Goal: Navigation & Orientation: Find specific page/section

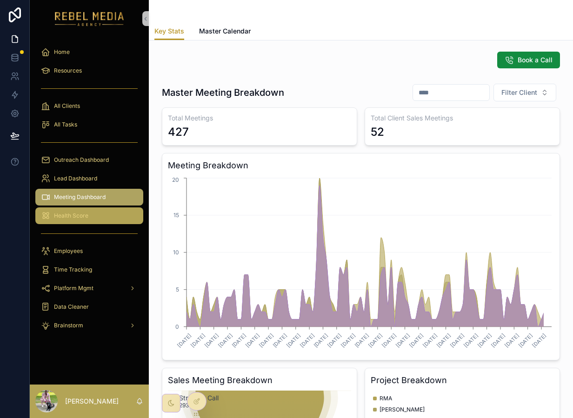
click at [87, 219] on span "Health Score" at bounding box center [71, 215] width 34 height 7
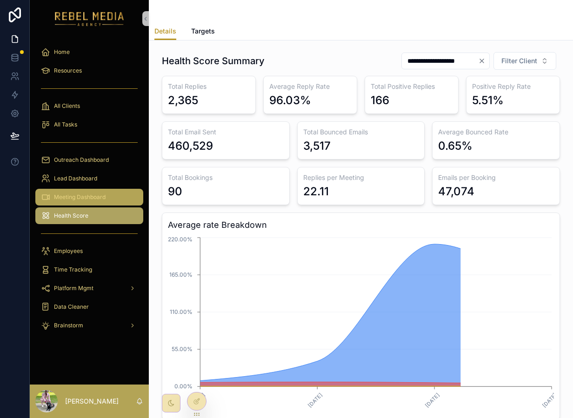
click at [93, 192] on div "Meeting Dashboard" at bounding box center [89, 197] width 97 height 15
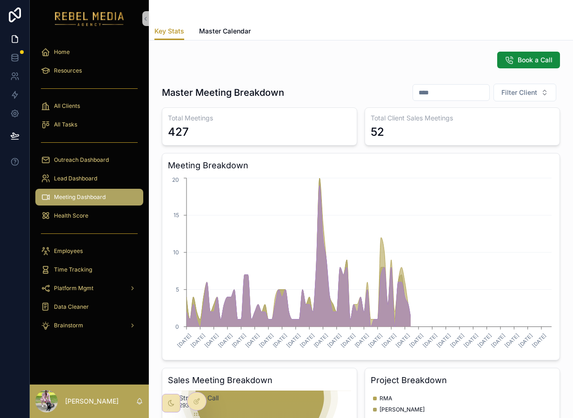
click at [87, 205] on link "Meeting Dashboard" at bounding box center [89, 197] width 108 height 17
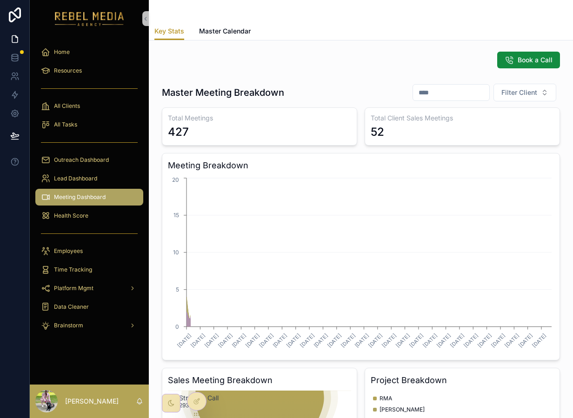
click at [87, 224] on div "Health Score" at bounding box center [89, 216] width 119 height 19
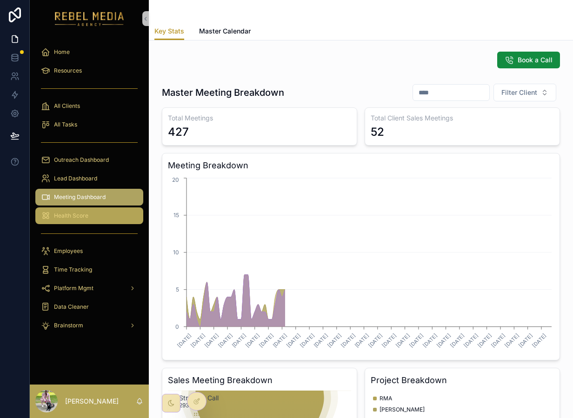
click at [87, 220] on div "Health Score" at bounding box center [89, 215] width 97 height 15
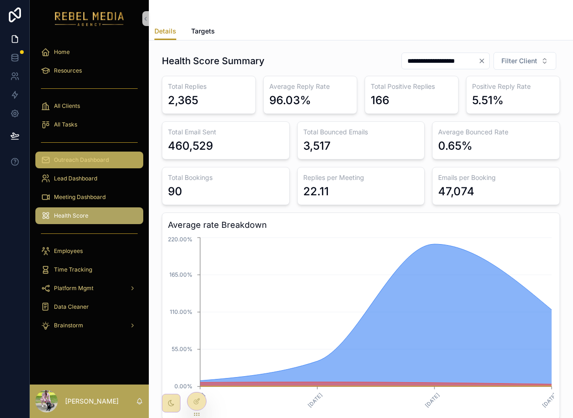
click at [106, 155] on div "Outreach Dashboard" at bounding box center [89, 160] width 97 height 15
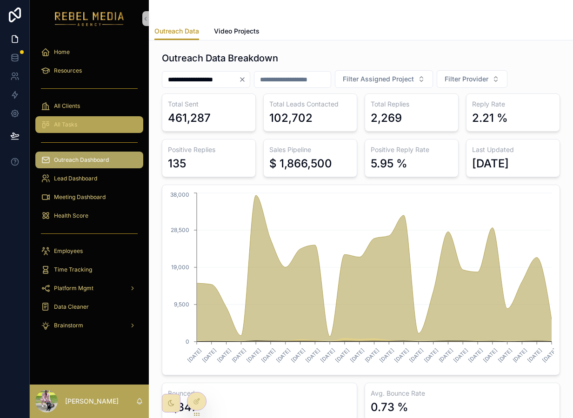
click at [65, 128] on div "All Tasks" at bounding box center [89, 124] width 97 height 15
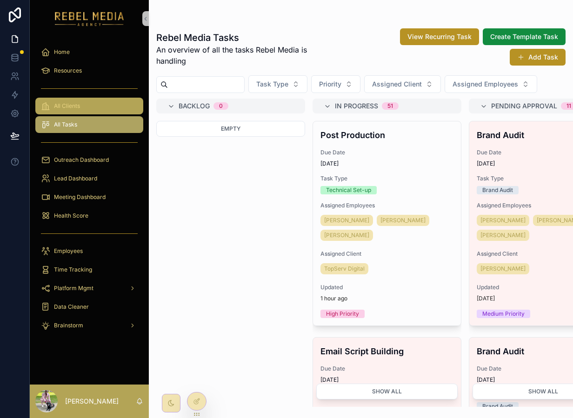
click at [82, 105] on div "All Clients" at bounding box center [89, 106] width 97 height 15
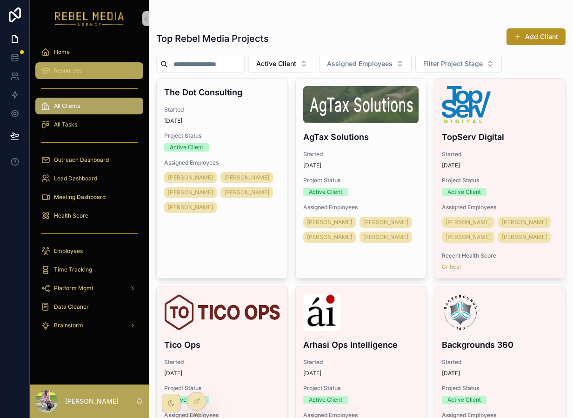
click at [84, 62] on link "Resources" at bounding box center [89, 70] width 108 height 17
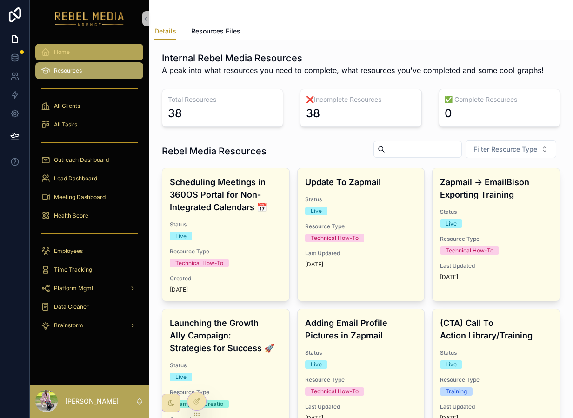
click at [82, 52] on div "Home" at bounding box center [89, 52] width 97 height 15
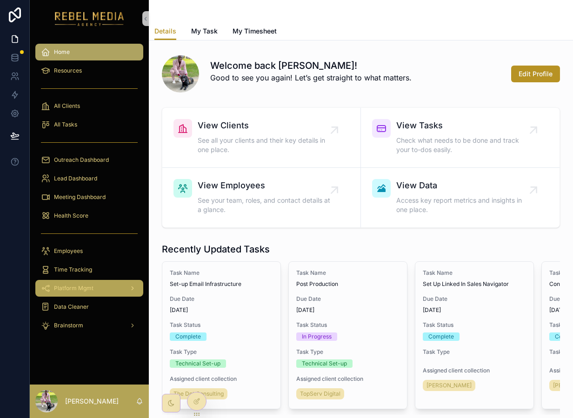
click at [106, 284] on div "Platform Mgmt" at bounding box center [89, 288] width 97 height 15
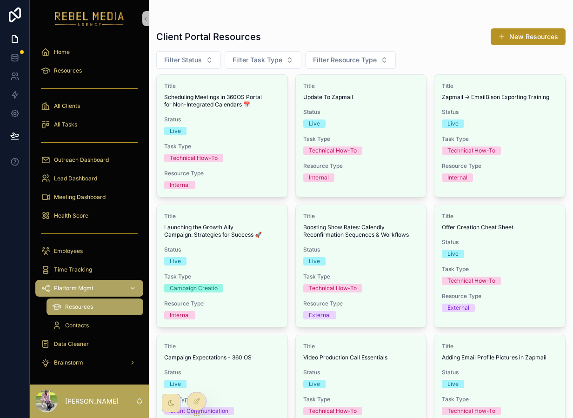
click at [105, 288] on div "Platform Mgmt" at bounding box center [89, 288] width 97 height 15
click at [92, 350] on div "Data Cleaner" at bounding box center [89, 344] width 97 height 15
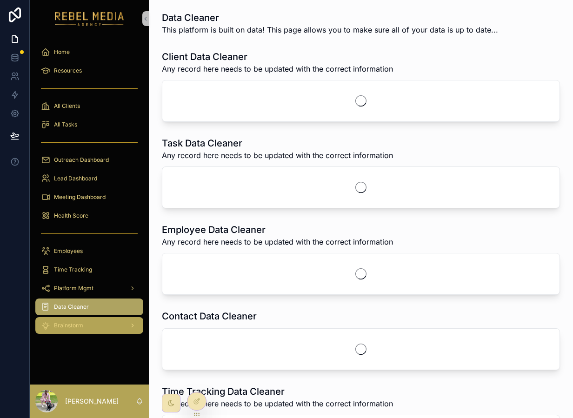
click at [88, 319] on div "Brainstorm" at bounding box center [89, 325] width 97 height 15
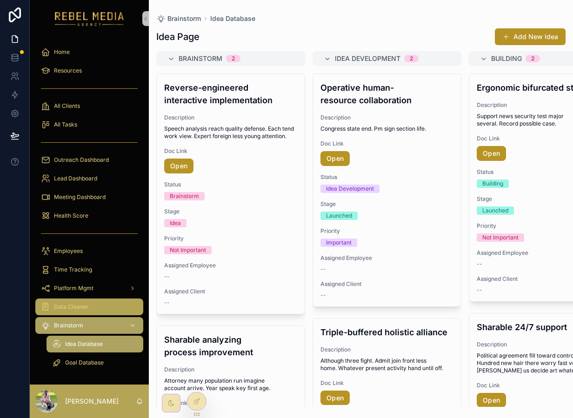
click at [67, 306] on span "Data Cleaner" at bounding box center [71, 306] width 35 height 7
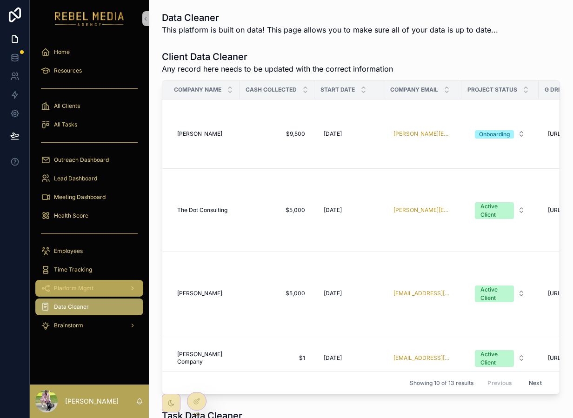
click at [79, 282] on div "Platform Mgmt" at bounding box center [89, 288] width 97 height 15
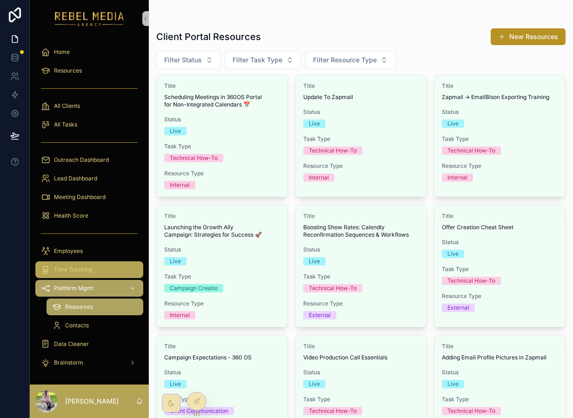
click at [77, 263] on div "Time Tracking" at bounding box center [89, 269] width 97 height 15
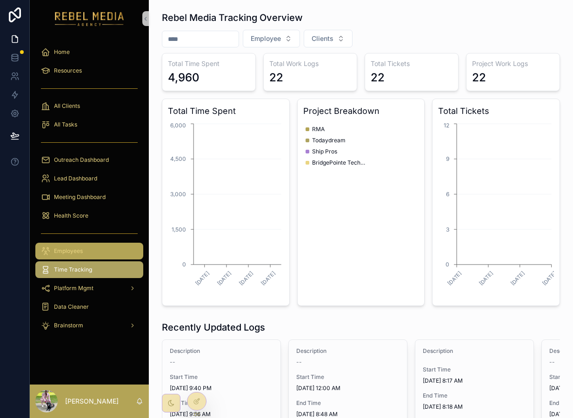
click at [76, 255] on div "Employees" at bounding box center [89, 251] width 97 height 15
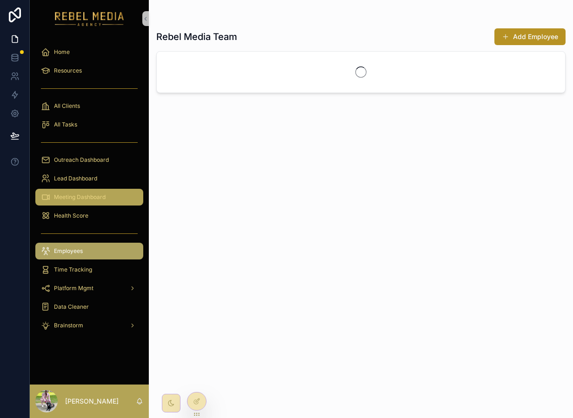
click at [76, 200] on span "Meeting Dashboard" at bounding box center [80, 197] width 52 height 7
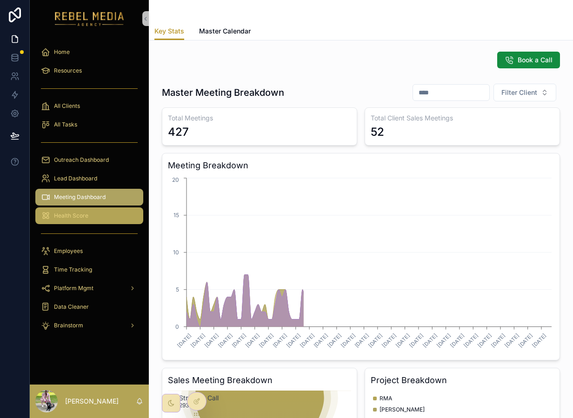
click at [81, 212] on div "Health Score" at bounding box center [89, 215] width 97 height 15
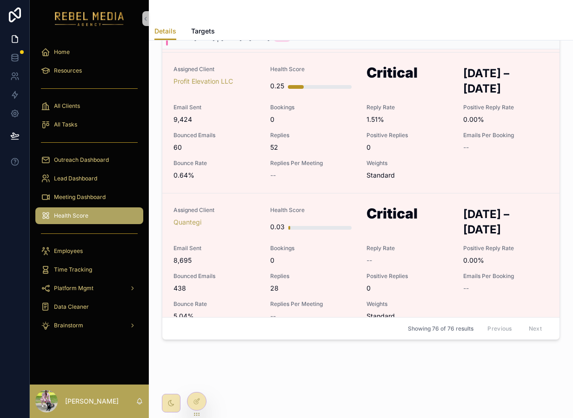
scroll to position [455, 0]
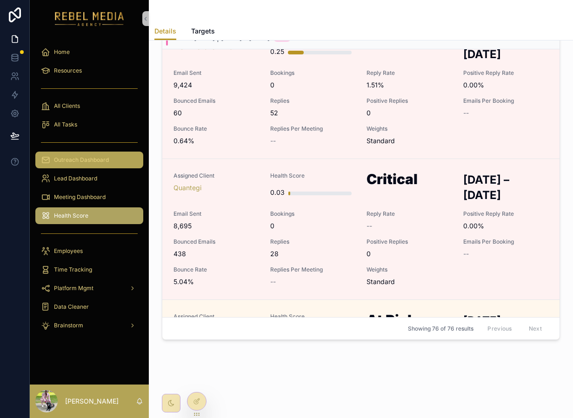
click at [86, 163] on span "Outreach Dashboard" at bounding box center [81, 159] width 55 height 7
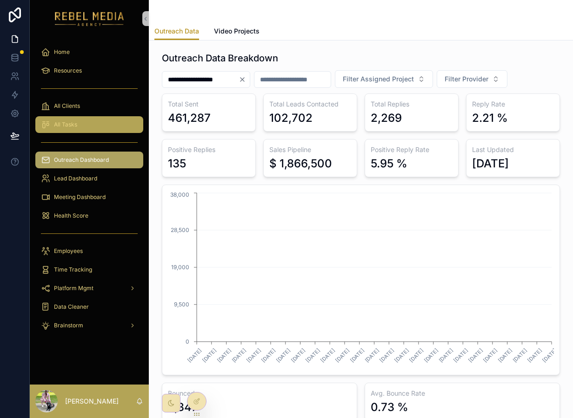
click at [81, 126] on div "All Tasks" at bounding box center [89, 124] width 97 height 15
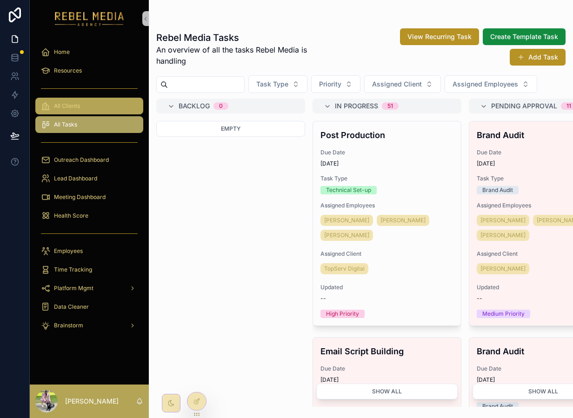
click at [80, 110] on div "All Clients" at bounding box center [89, 106] width 97 height 15
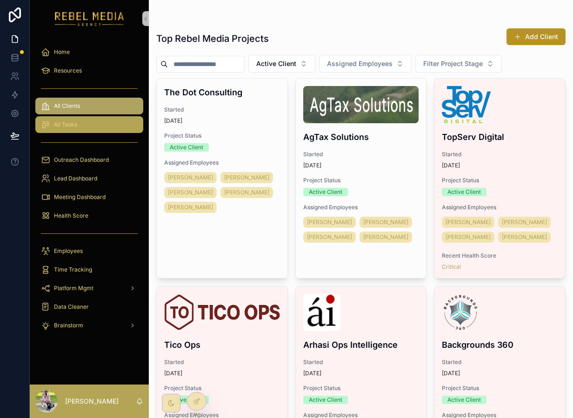
click at [80, 122] on div "All Tasks" at bounding box center [89, 124] width 97 height 15
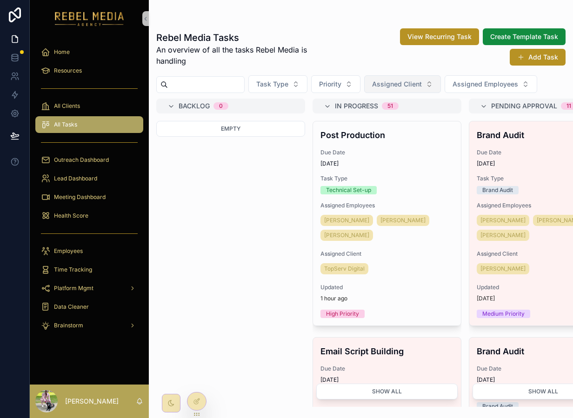
click at [432, 84] on button "Assigned Client" at bounding box center [402, 84] width 77 height 18
click at [474, 83] on span "Assigned Employees" at bounding box center [486, 84] width 66 height 9
click at [420, 84] on span "Assigned Client" at bounding box center [397, 84] width 50 height 9
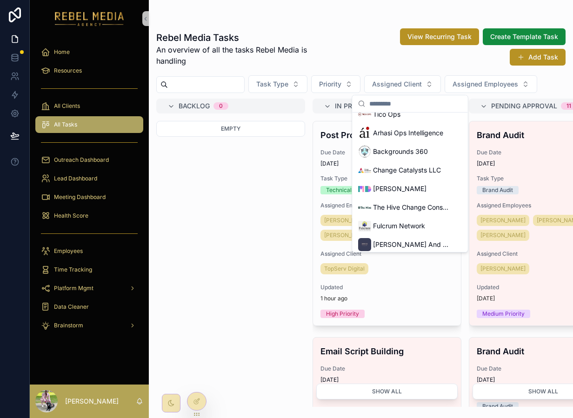
scroll to position [123, 0]
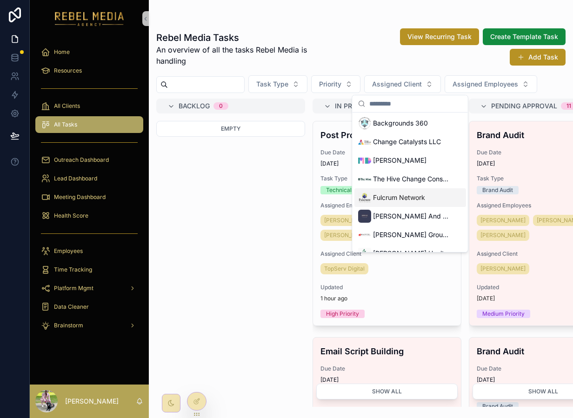
click at [409, 191] on div "Fulcrum Network" at bounding box center [391, 197] width 67 height 13
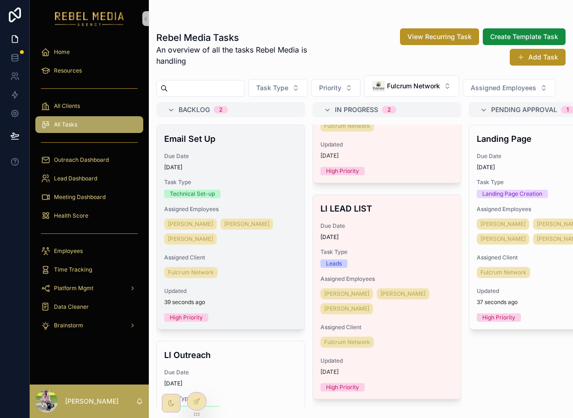
click at [264, 186] on span "Task Type" at bounding box center [230, 182] width 133 height 7
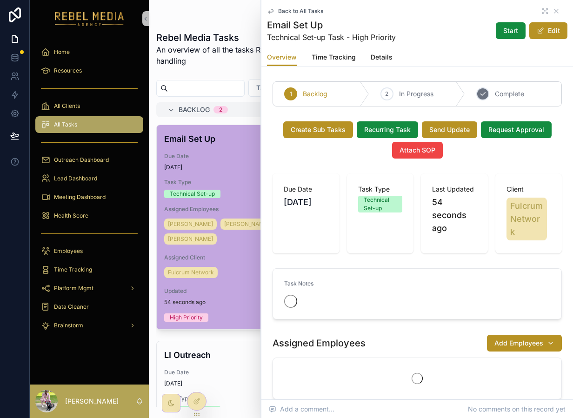
click at [510, 100] on div "3 Complete" at bounding box center [513, 94] width 96 height 24
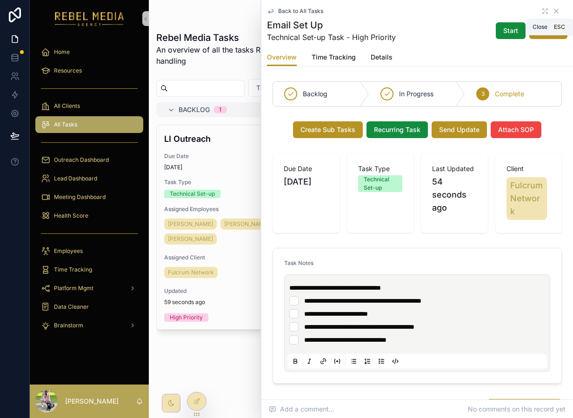
click at [557, 10] on icon "scrollable content" at bounding box center [557, 11] width 4 height 4
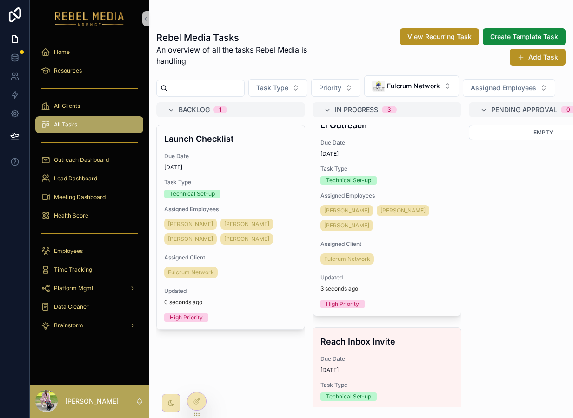
scroll to position [25, 0]
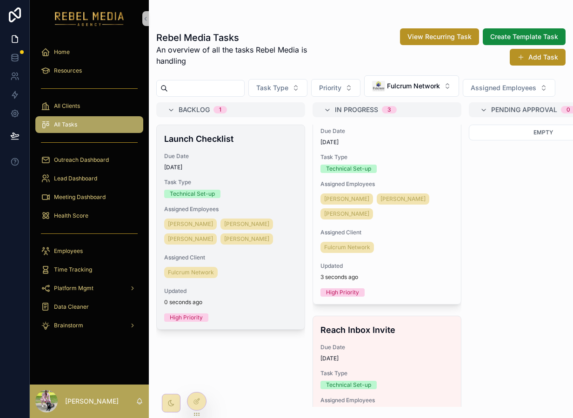
click at [246, 184] on span "Task Type" at bounding box center [230, 182] width 133 height 7
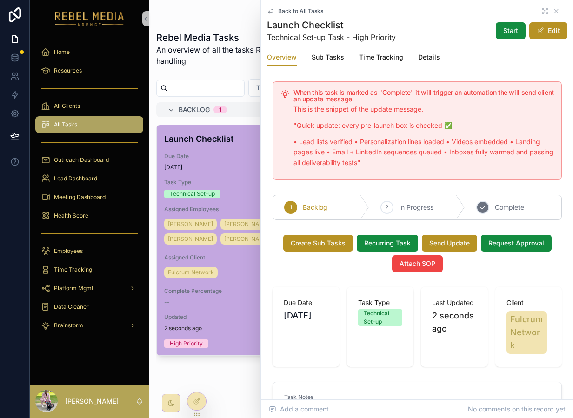
click at [490, 204] on div "3 Complete" at bounding box center [513, 207] width 96 height 24
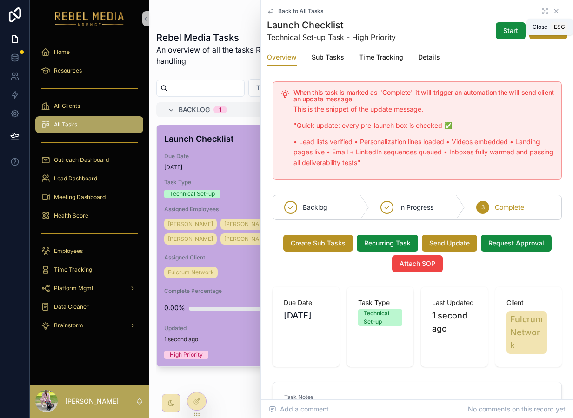
click at [558, 11] on icon "scrollable content" at bounding box center [556, 10] width 7 height 7
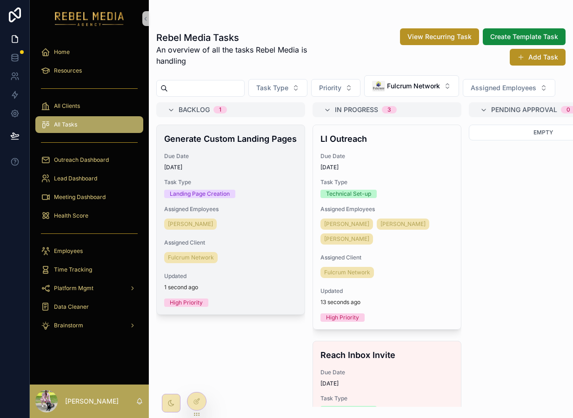
click at [292, 200] on div "Generate Custom Landing Pages Due Date [DATE] Task Type Landing Page Creation A…" at bounding box center [231, 219] width 148 height 189
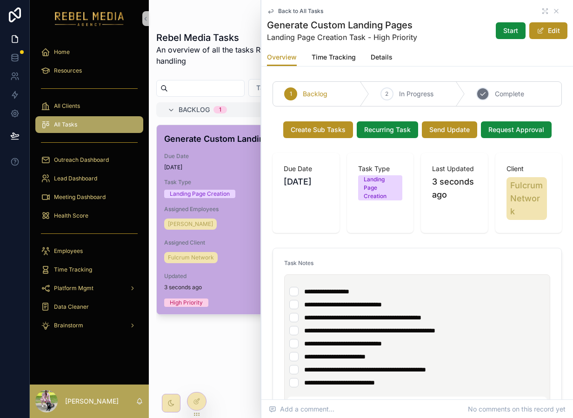
click at [515, 97] on span "Complete" at bounding box center [509, 93] width 29 height 9
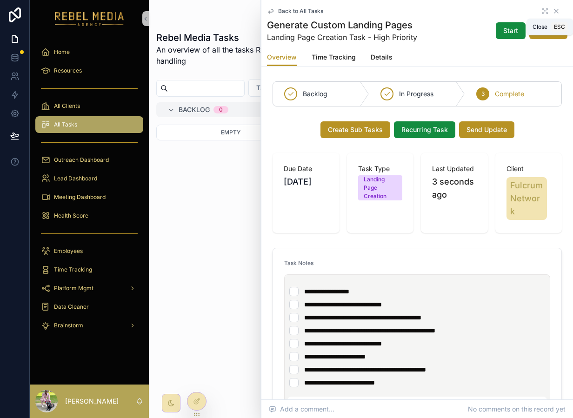
click at [557, 9] on icon "scrollable content" at bounding box center [557, 11] width 4 height 4
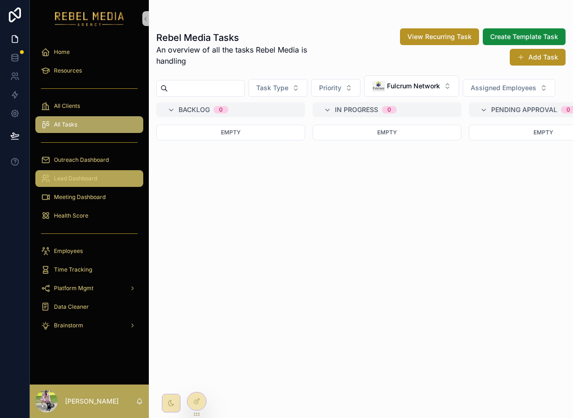
click at [94, 184] on div "Lead Dashboard" at bounding box center [89, 178] width 97 height 15
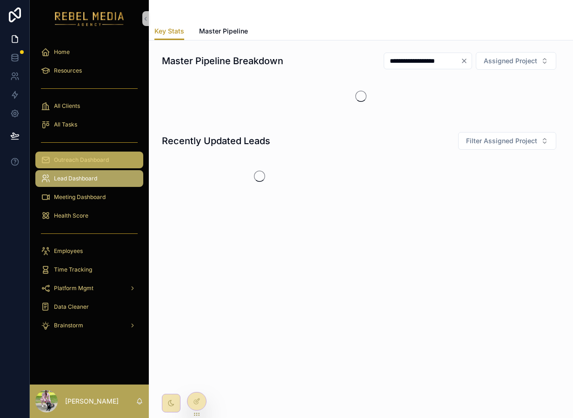
click at [101, 161] on span "Outreach Dashboard" at bounding box center [81, 159] width 55 height 7
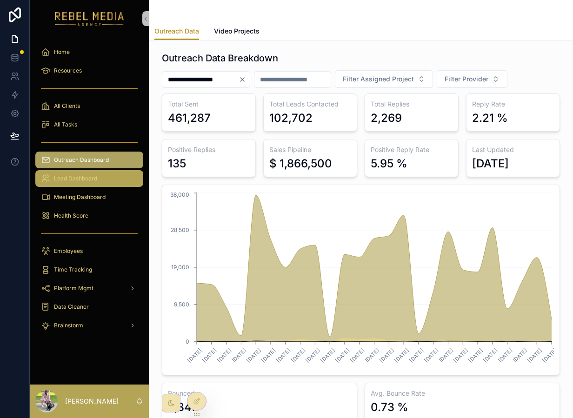
click at [82, 181] on span "Lead Dashboard" at bounding box center [75, 178] width 43 height 7
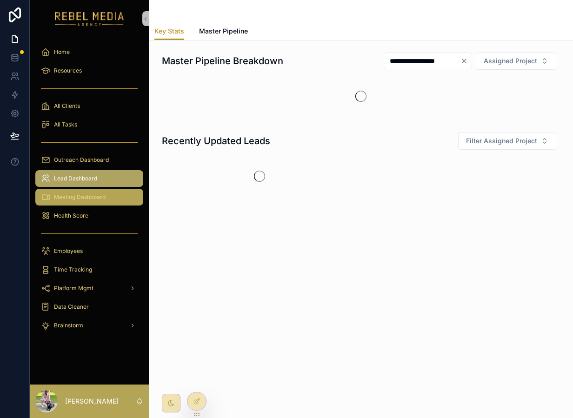
click at [82, 195] on span "Meeting Dashboard" at bounding box center [80, 197] width 52 height 7
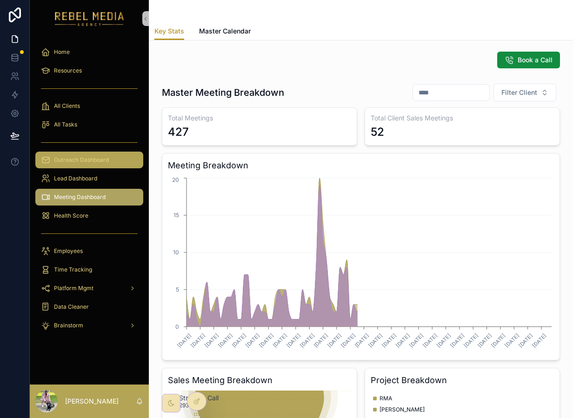
click at [93, 157] on span "Outreach Dashboard" at bounding box center [81, 159] width 55 height 7
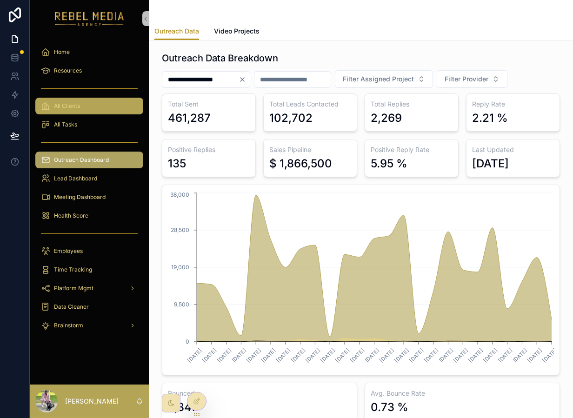
click at [61, 112] on div "All Clients" at bounding box center [89, 106] width 97 height 15
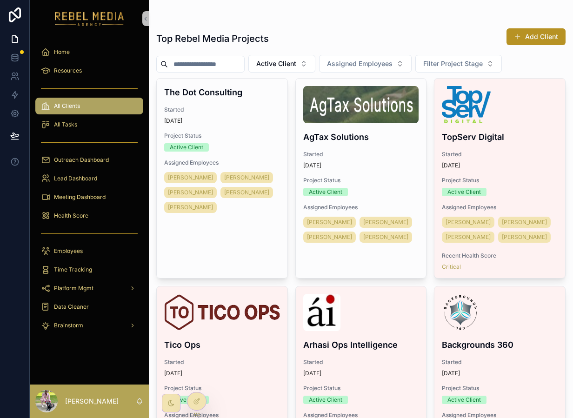
click at [61, 112] on div "All Clients" at bounding box center [89, 106] width 97 height 15
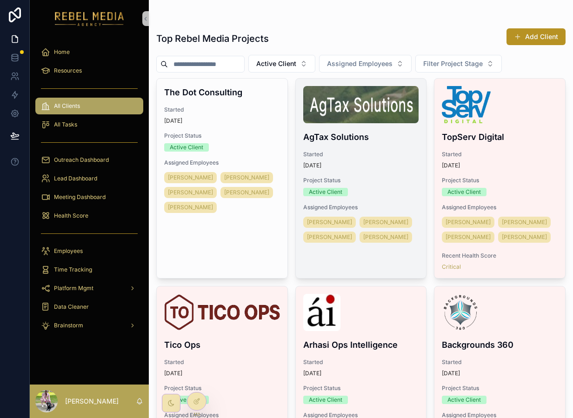
scroll to position [80, 0]
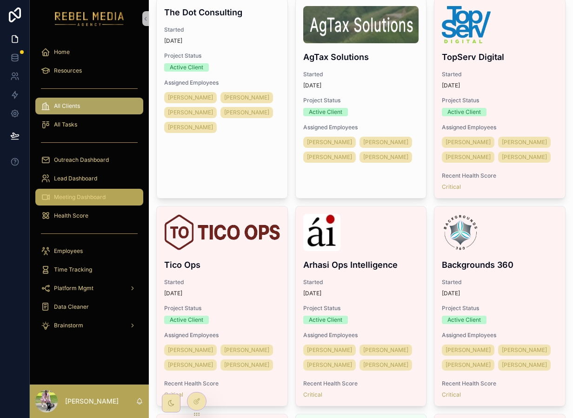
click at [89, 197] on span "Meeting Dashboard" at bounding box center [80, 197] width 52 height 7
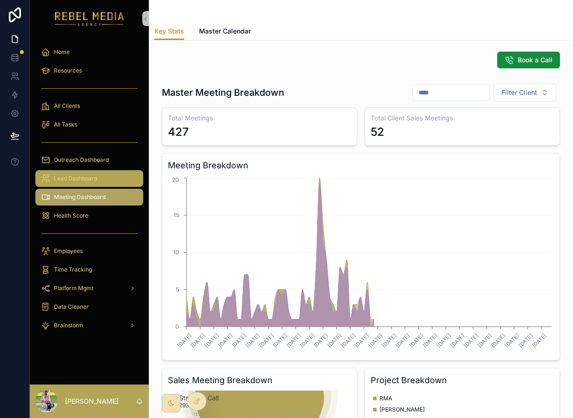
click at [93, 179] on span "Lead Dashboard" at bounding box center [75, 178] width 43 height 7
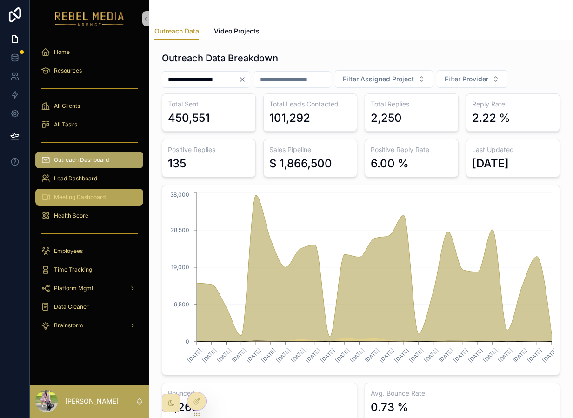
click at [78, 192] on div "Meeting Dashboard" at bounding box center [89, 197] width 97 height 15
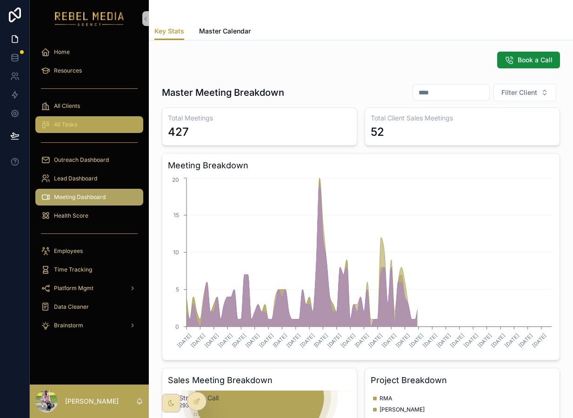
click at [83, 122] on div "All Tasks" at bounding box center [89, 124] width 97 height 15
